Goal: Transaction & Acquisition: Purchase product/service

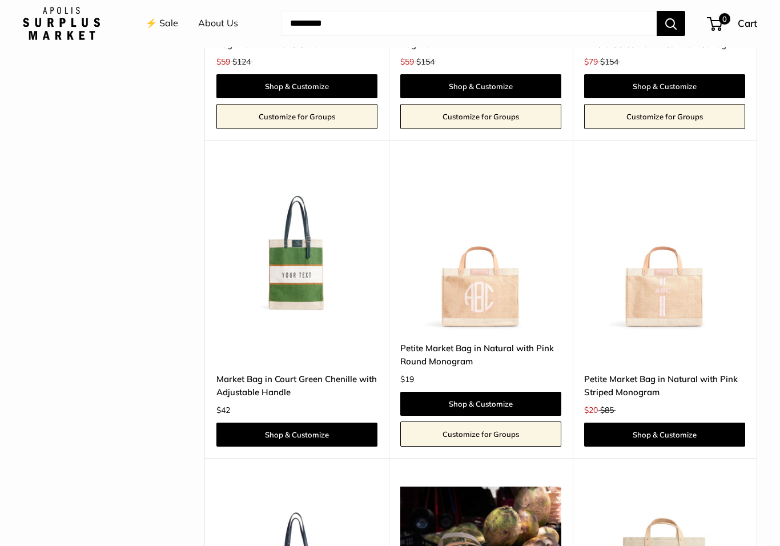
scroll to position [2730, 0]
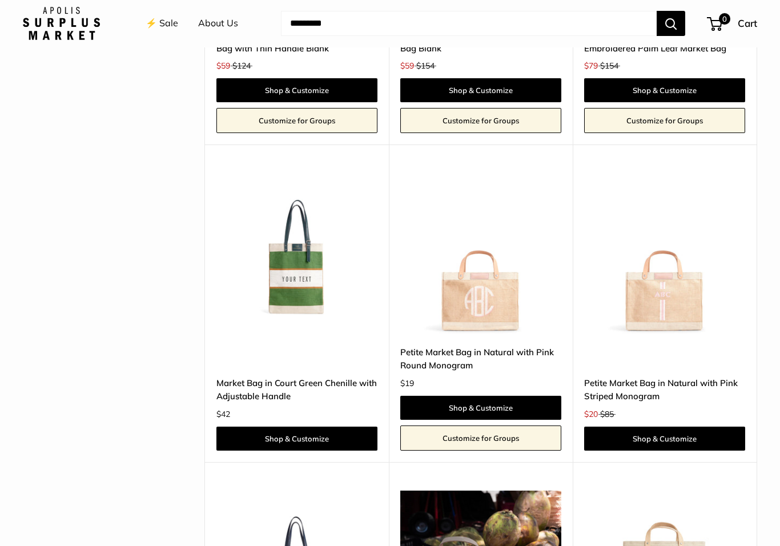
click at [508, 396] on link "Shop & Customize" at bounding box center [480, 408] width 161 height 24
click at [702, 282] on img at bounding box center [664, 253] width 161 height 161
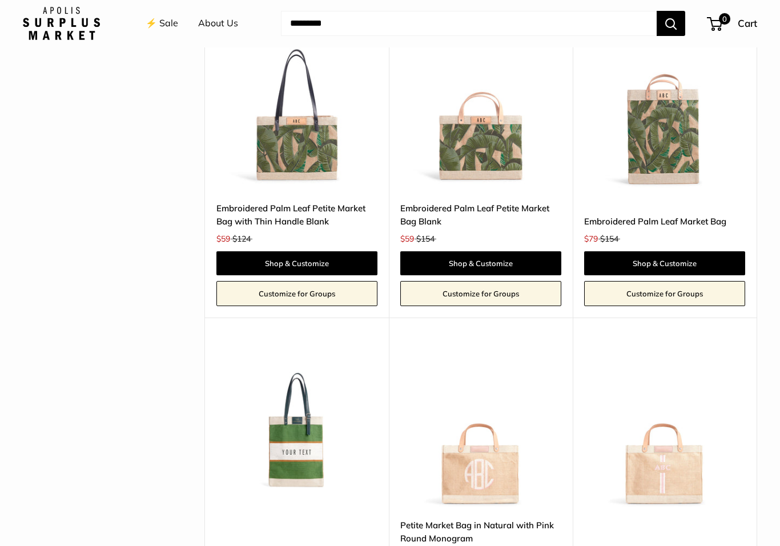
scroll to position [2539, 0]
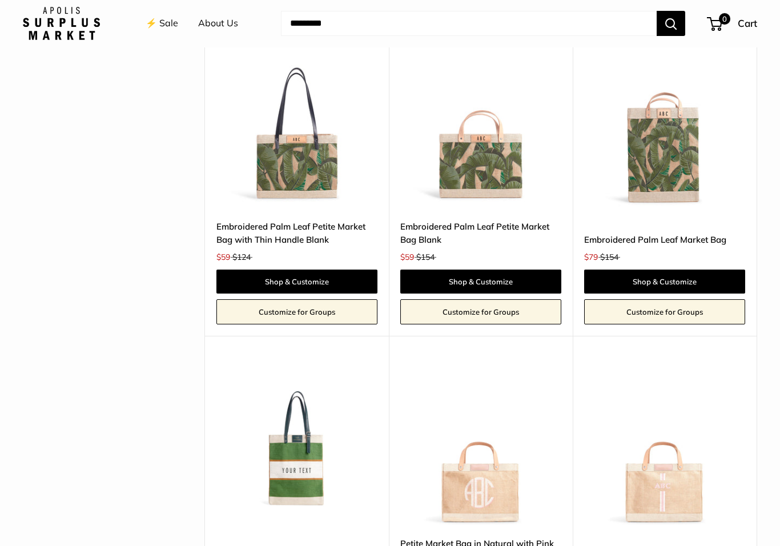
click at [299, 439] on img at bounding box center [296, 445] width 161 height 161
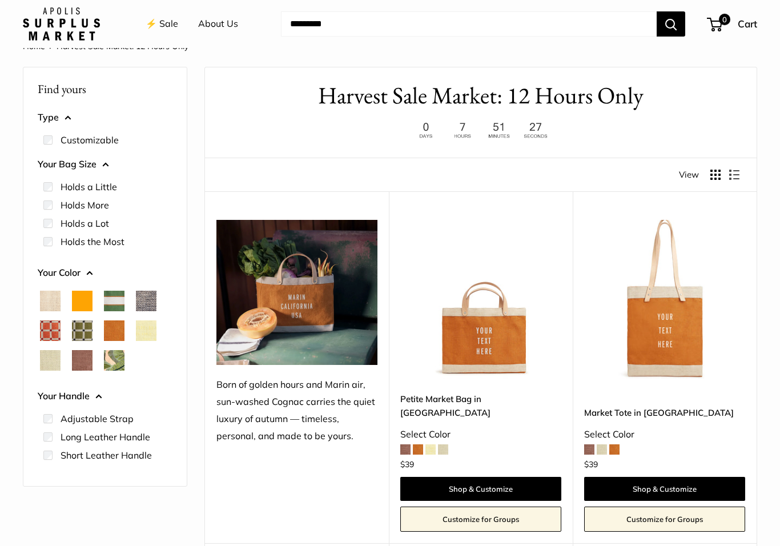
scroll to position [0, 0]
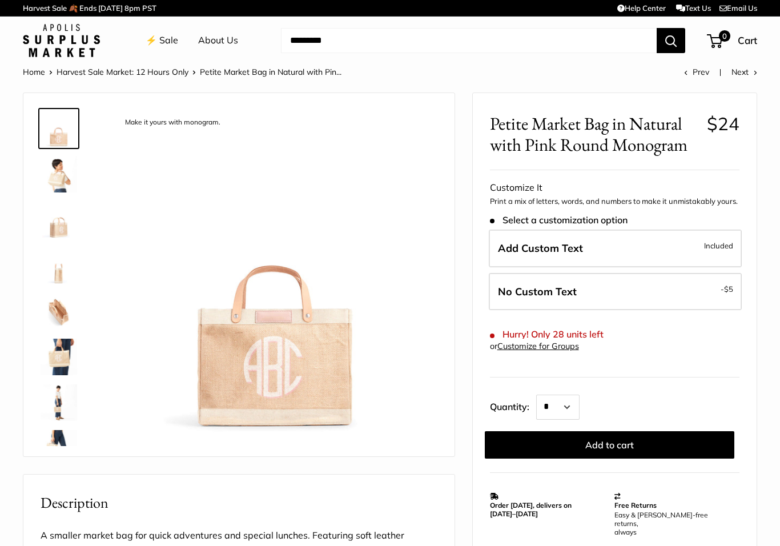
click at [649, 238] on label "Add Custom Text Included" at bounding box center [615, 249] width 253 height 38
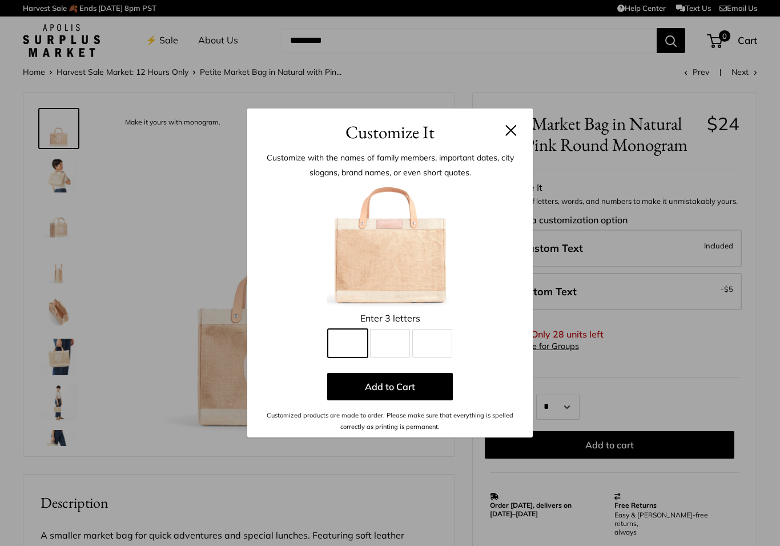
click at [359, 346] on input "Line 1" at bounding box center [348, 343] width 40 height 29
type input "*"
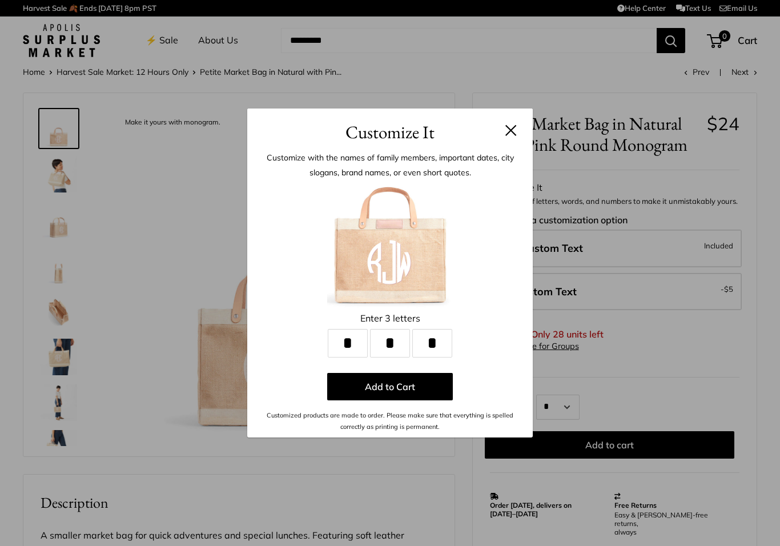
click at [513, 131] on button at bounding box center [510, 130] width 11 height 11
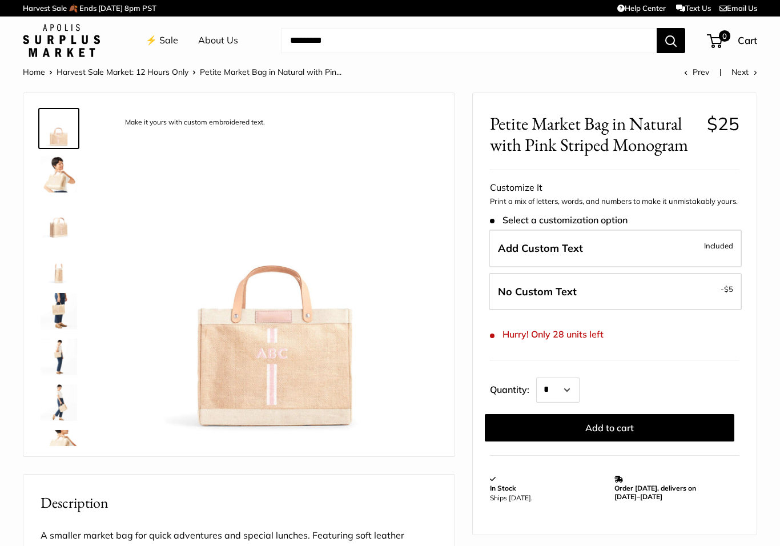
click at [590, 248] on label "Add Custom Text Included" at bounding box center [615, 249] width 253 height 38
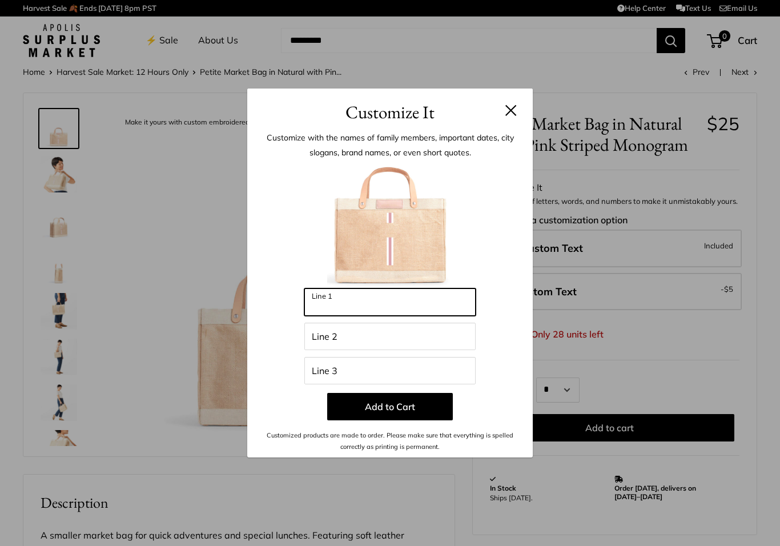
click at [417, 303] on input "Line 1" at bounding box center [389, 301] width 171 height 27
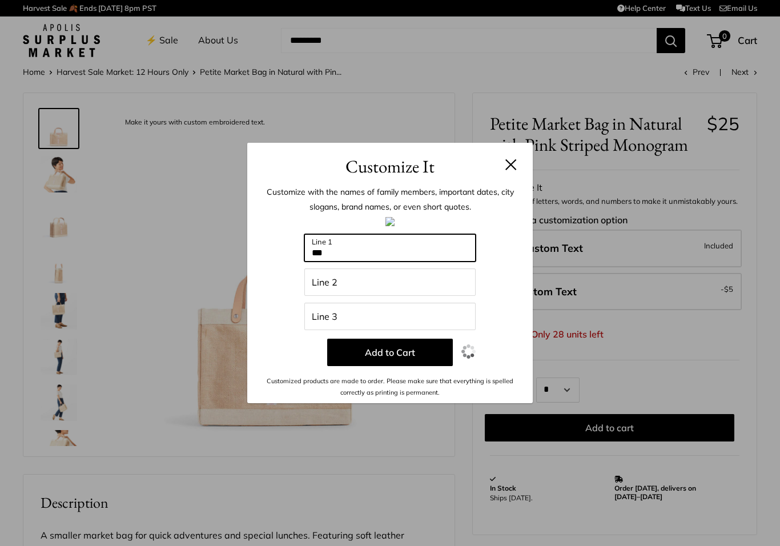
type input "***"
click at [516, 161] on button at bounding box center [510, 164] width 11 height 11
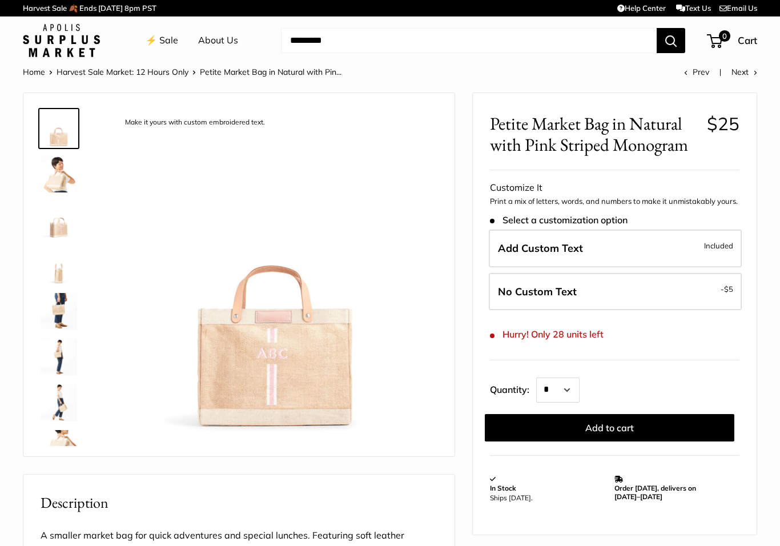
click at [603, 250] on label "Add Custom Text Included" at bounding box center [615, 249] width 253 height 38
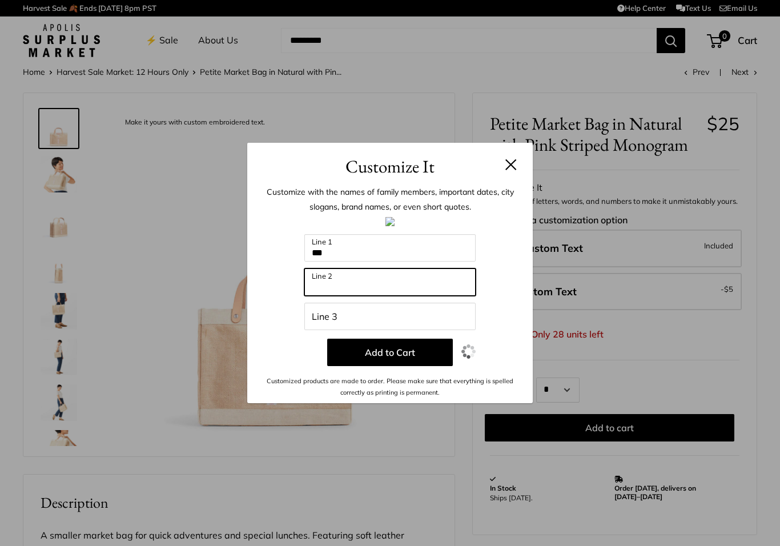
click at [416, 283] on input "Line 2" at bounding box center [389, 281] width 171 height 27
click at [517, 159] on header "Customize It" at bounding box center [390, 161] width 286 height 37
click at [513, 160] on button at bounding box center [510, 164] width 11 height 11
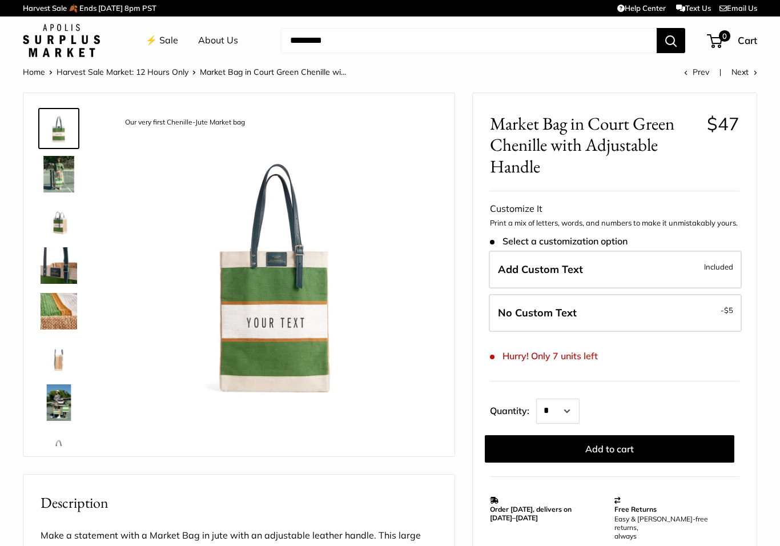
click at [57, 185] on img at bounding box center [59, 174] width 37 height 37
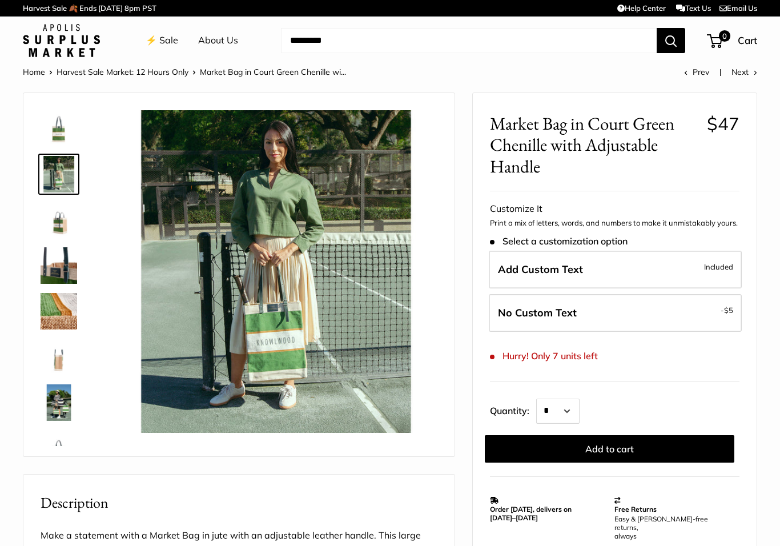
click at [60, 226] on img at bounding box center [59, 220] width 37 height 37
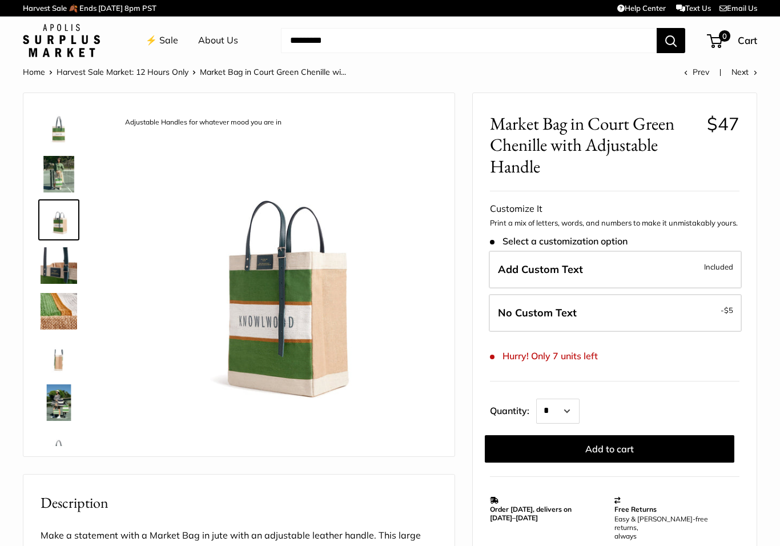
click at [47, 255] on img at bounding box center [59, 265] width 37 height 37
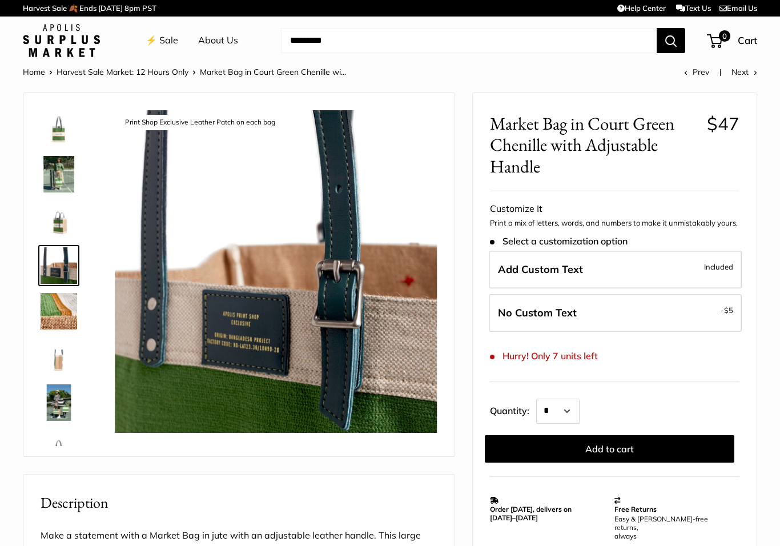
click at [62, 305] on img at bounding box center [59, 311] width 37 height 37
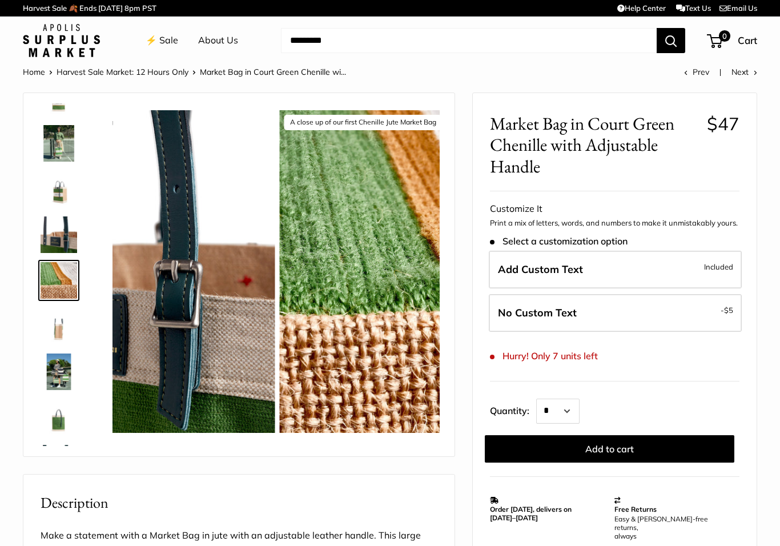
scroll to position [35, 0]
